Goal: Navigation & Orientation: Find specific page/section

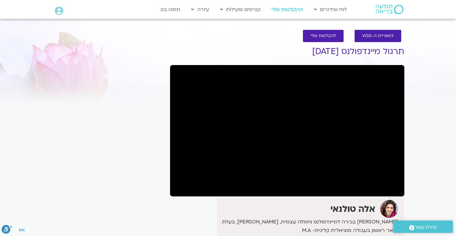
click at [286, 9] on link "ההקלטות שלי" at bounding box center [287, 9] width 38 height 12
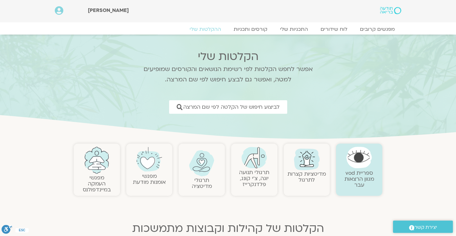
click at [253, 178] on link "תרגולי תנועה יוגה, צ׳י קונג, פלדנקרייז" at bounding box center [254, 178] width 30 height 19
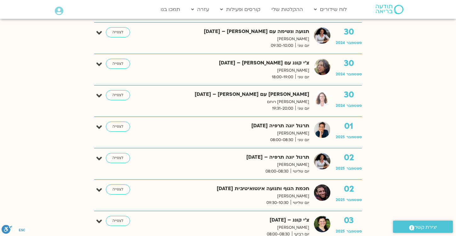
scroll to position [1693, 0]
